Goal: Navigation & Orientation: Find specific page/section

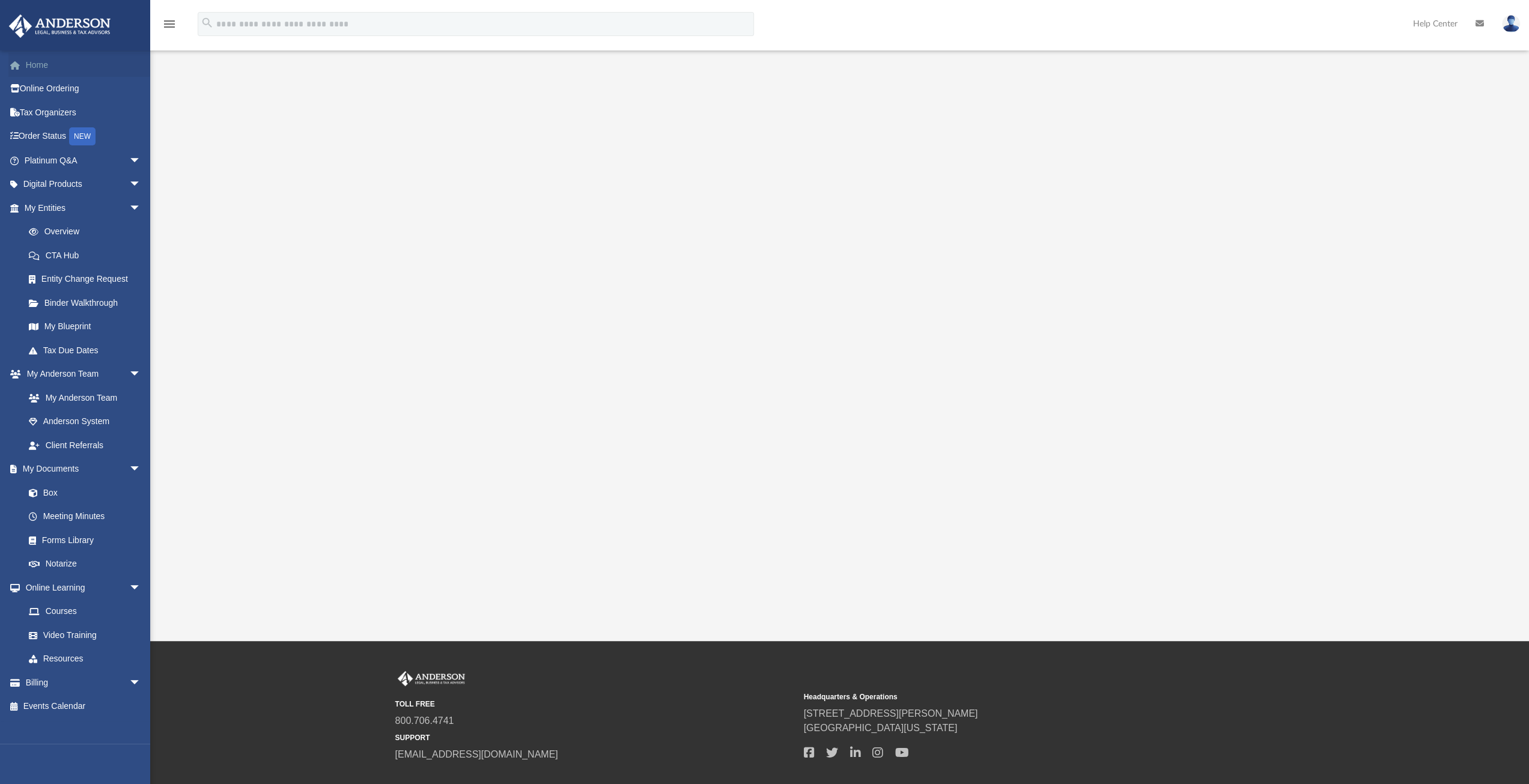
click at [41, 65] on link "Home" at bounding box center [84, 65] width 151 height 24
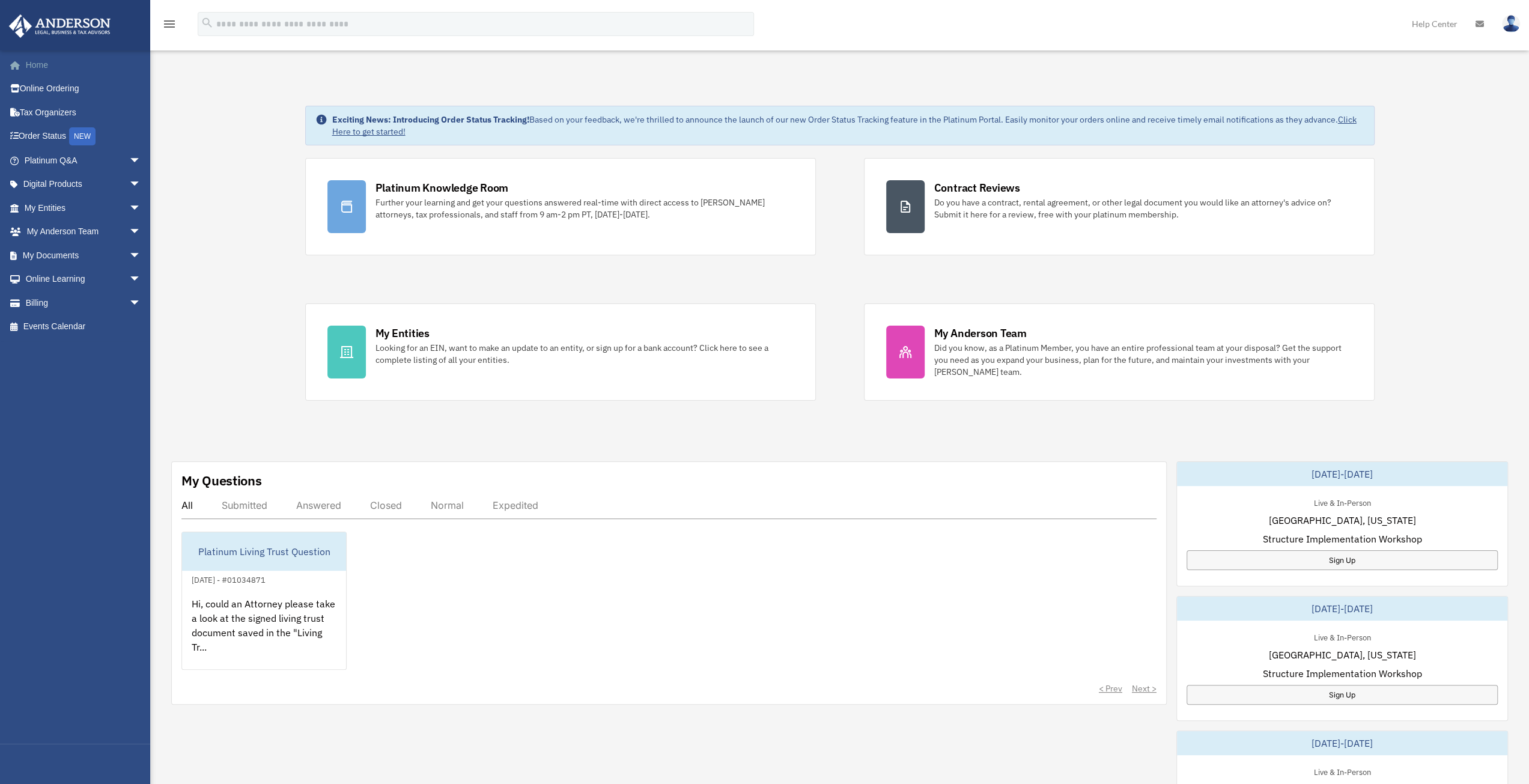
click at [35, 65] on link "Home" at bounding box center [84, 65] width 151 height 24
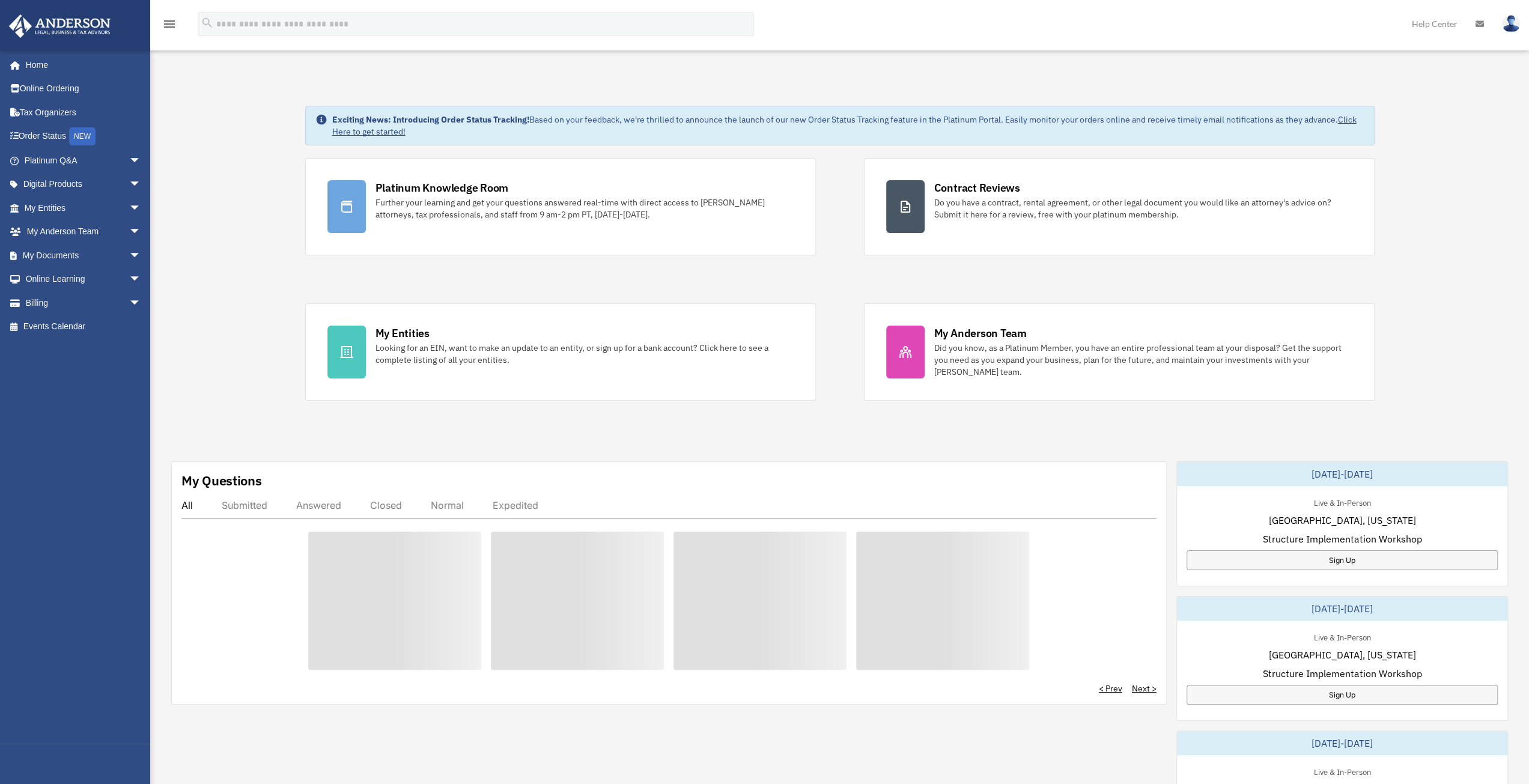
click at [56, 211] on link "My Entities arrow_drop_down" at bounding box center [84, 208] width 151 height 24
